Goal: Task Accomplishment & Management: Manage account settings

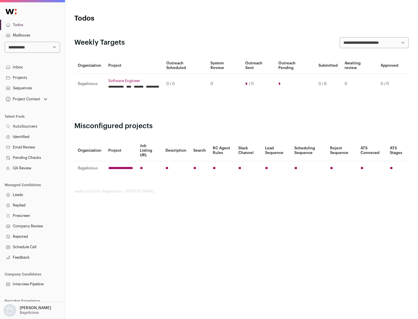
click at [32, 77] on link "Projects" at bounding box center [32, 78] width 65 height 10
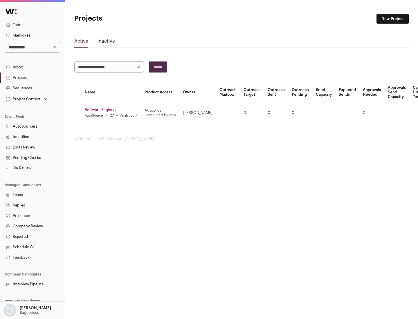
click at [113, 110] on link "Software Engineer" at bounding box center [111, 110] width 53 height 5
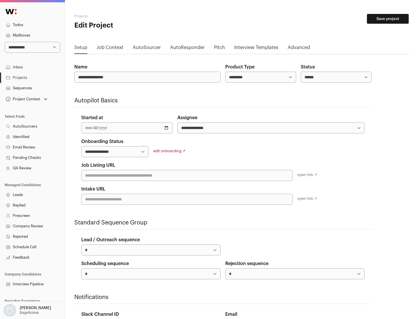
click at [387, 19] on button "Save project" at bounding box center [388, 19] width 42 height 10
